Goal: Complete application form: Complete application form

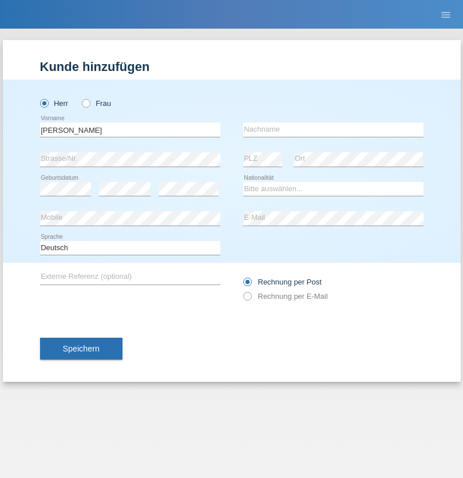
type input "[PERSON_NAME]"
click at [333, 129] on input "text" at bounding box center [333, 130] width 180 height 14
type input "Satkunarajah"
select select "LK"
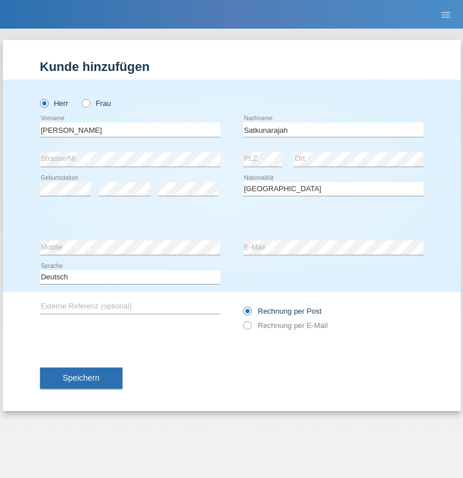
select select "C"
select select "02"
select select "09"
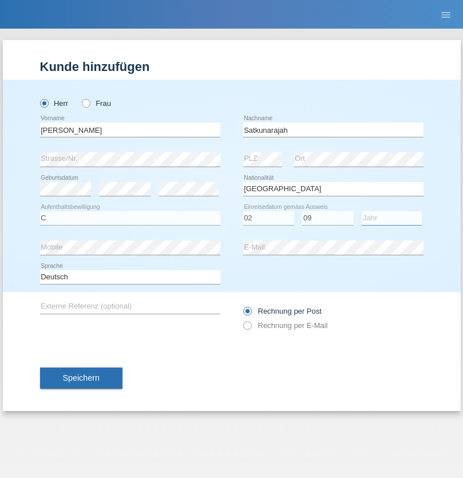
select select "1989"
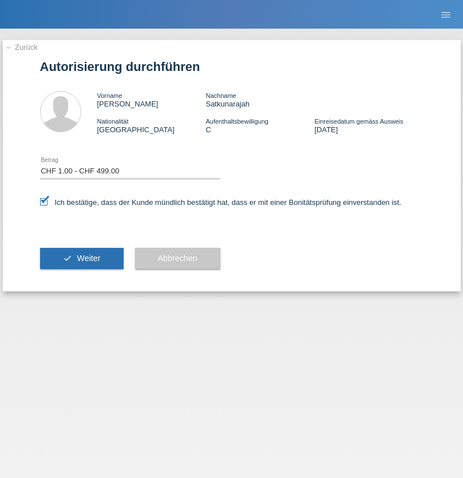
select select "1"
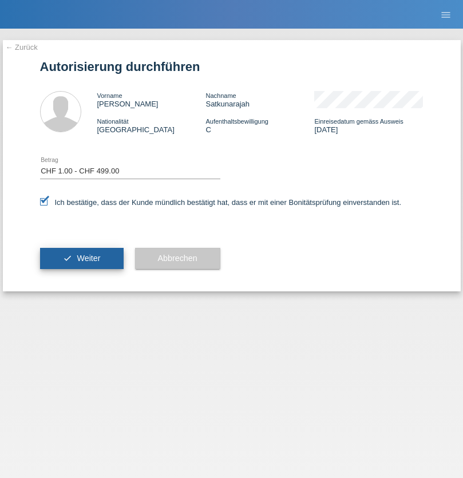
click at [81, 258] on span "Weiter" at bounding box center [88, 258] width 23 height 9
